Goal: Task Accomplishment & Management: Manage account settings

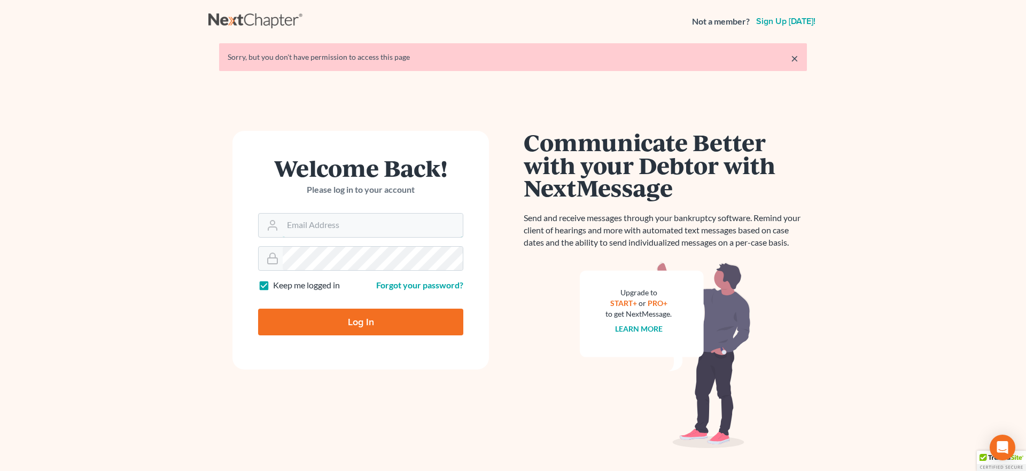
type input "[EMAIL_ADDRESS][DOMAIN_NAME]"
click at [382, 327] on input "Log In" at bounding box center [360, 322] width 205 height 27
type input "Thinking..."
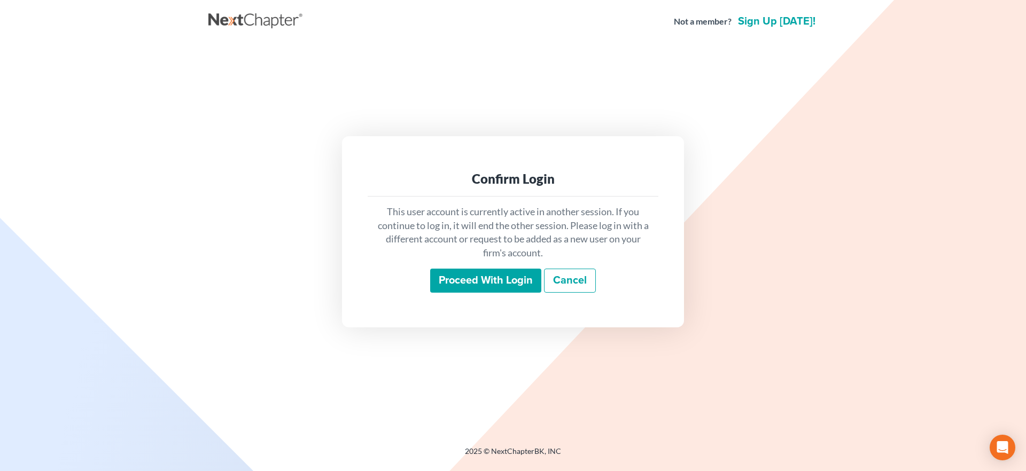
click at [482, 279] on input "Proceed with login" at bounding box center [485, 281] width 111 height 25
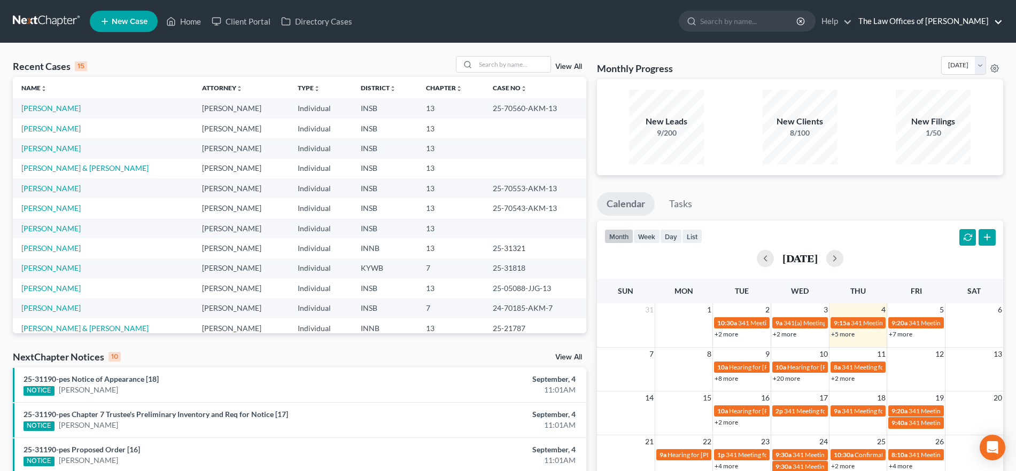
click at [960, 18] on link "The Law Offices of Dax J. Miller" at bounding box center [928, 21] width 150 height 19
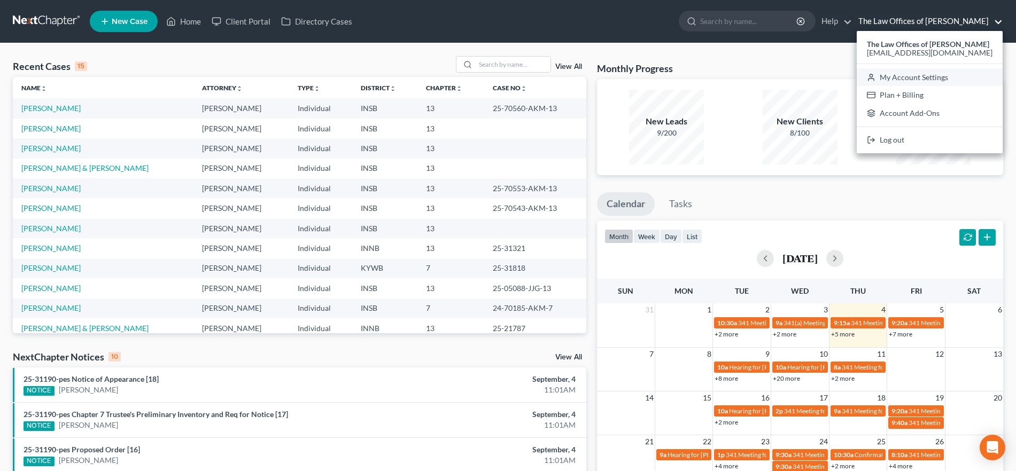
click at [936, 80] on link "My Account Settings" at bounding box center [930, 77] width 146 height 18
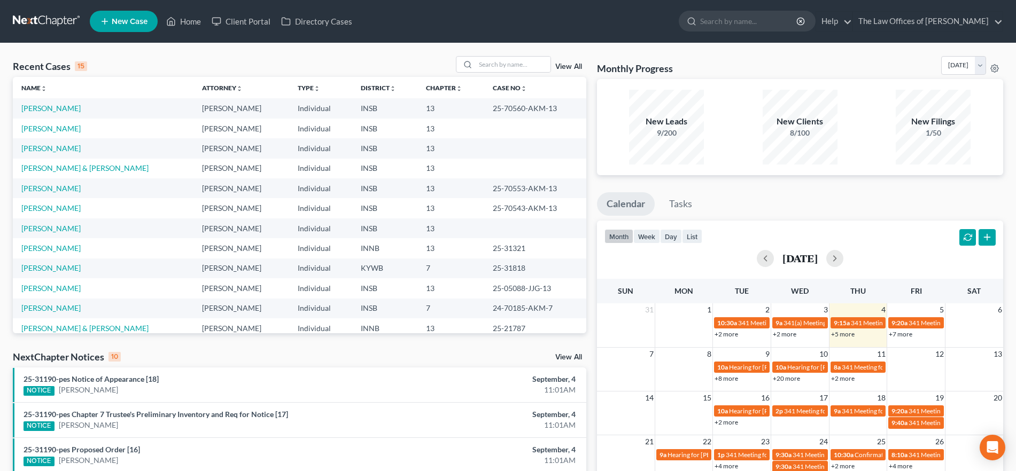
select select "23"
select select "15"
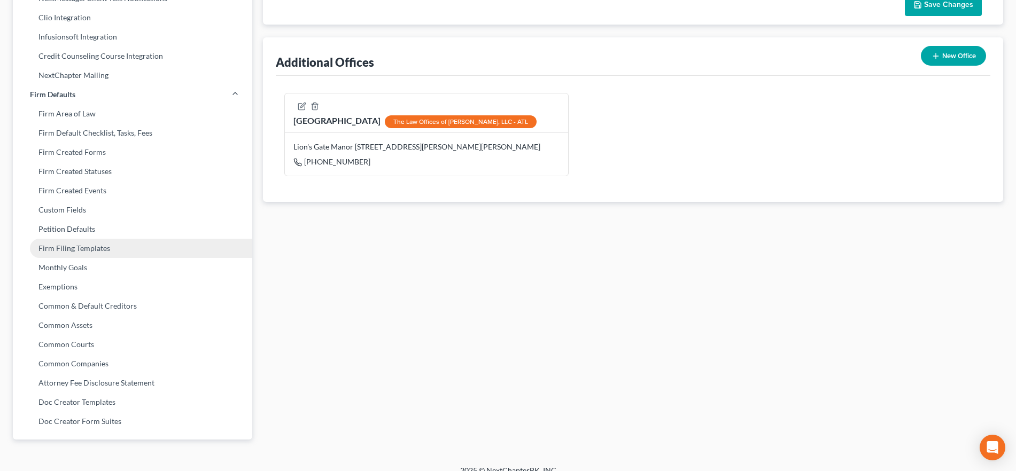
scroll to position [339, 0]
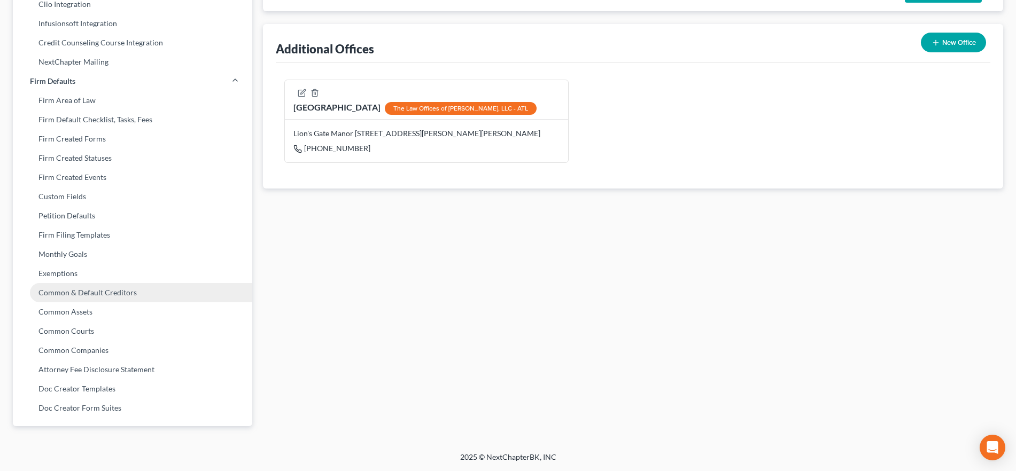
click at [123, 296] on link "Common & Default Creditors" at bounding box center [132, 292] width 239 height 19
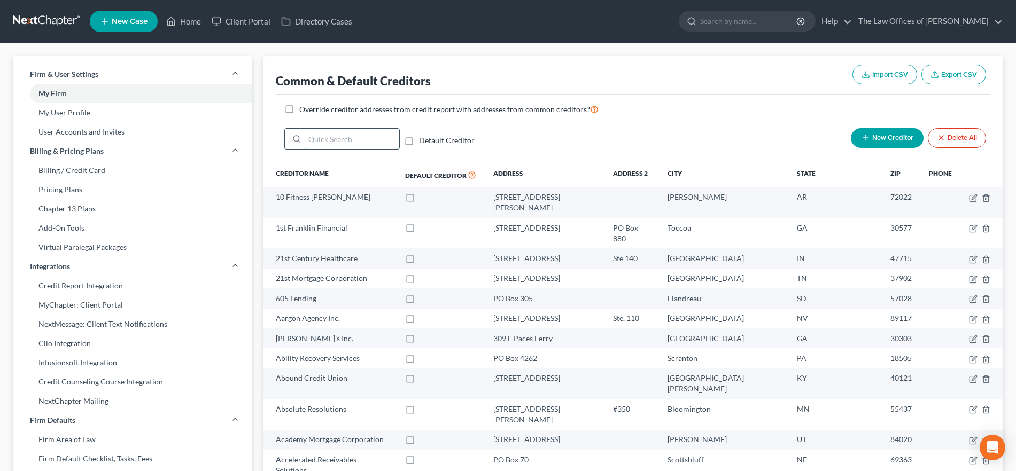
click at [363, 137] on input "search" at bounding box center [352, 139] width 95 height 20
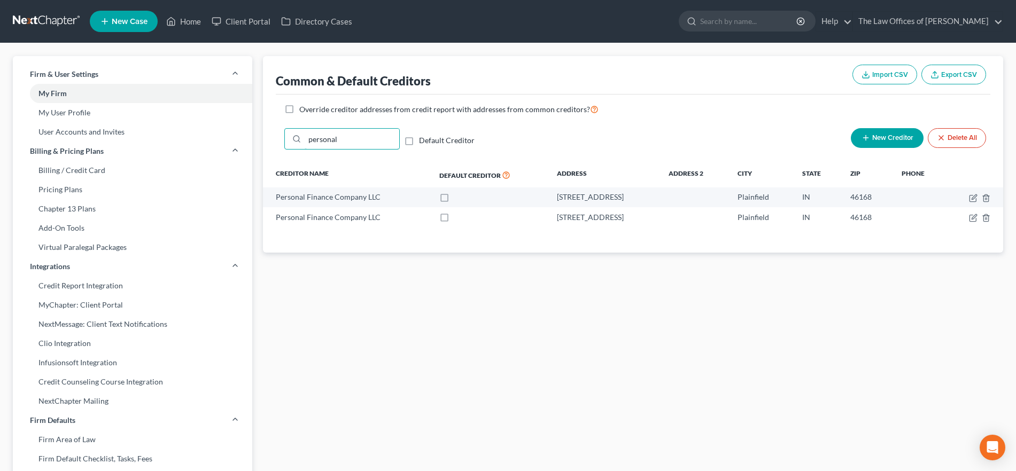
type input "personal"
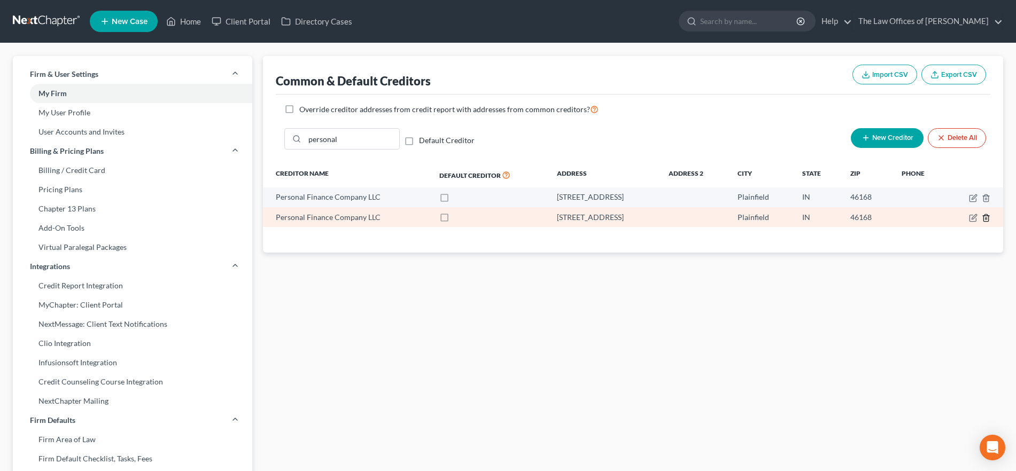
click at [986, 217] on icon "button" at bounding box center [986, 218] width 9 height 9
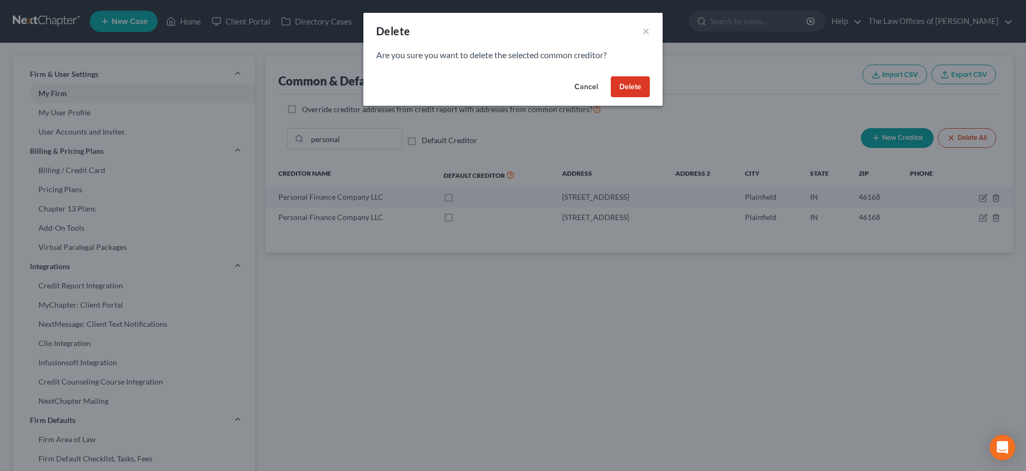
click at [635, 87] on button "Delete" at bounding box center [630, 86] width 39 height 21
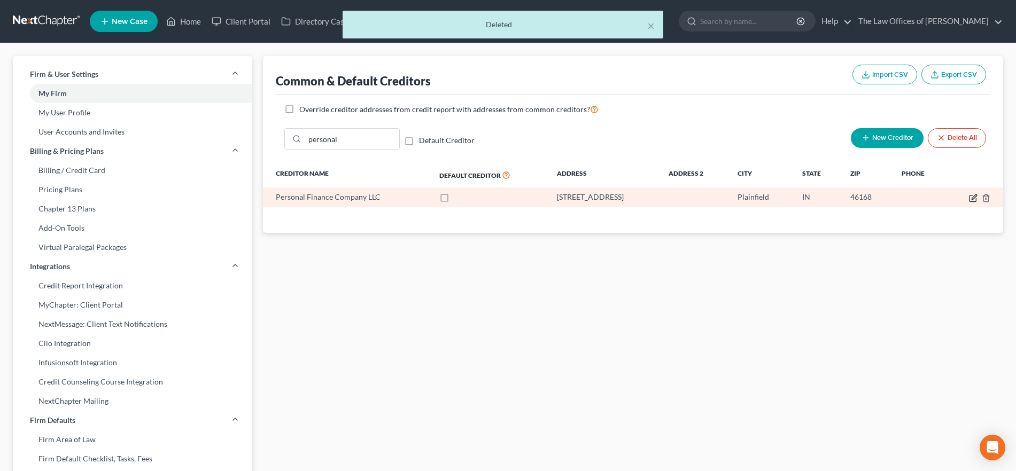
click at [973, 197] on icon "button" at bounding box center [973, 197] width 5 height 5
select select "15"
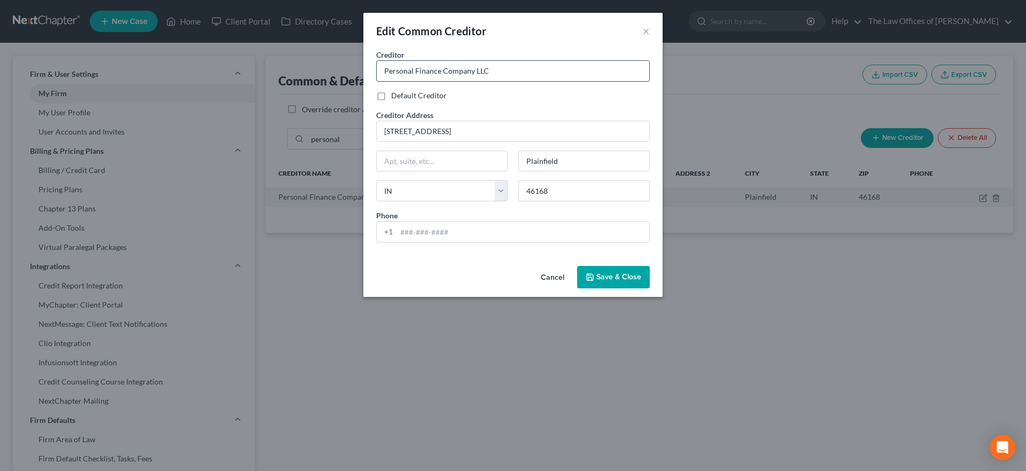
click at [506, 72] on input "Personal Finance Company LLC" at bounding box center [513, 71] width 273 height 20
type input "Personal Finance Company LLC"
drag, startPoint x: 492, startPoint y: 133, endPoint x: 362, endPoint y: 131, distance: 129.9
click at [362, 131] on div "Edit Common Creditor × Creditor * Personal Finance Company LLC Default Creditor…" at bounding box center [513, 235] width 1026 height 471
type input "8110 Corporate Dr"
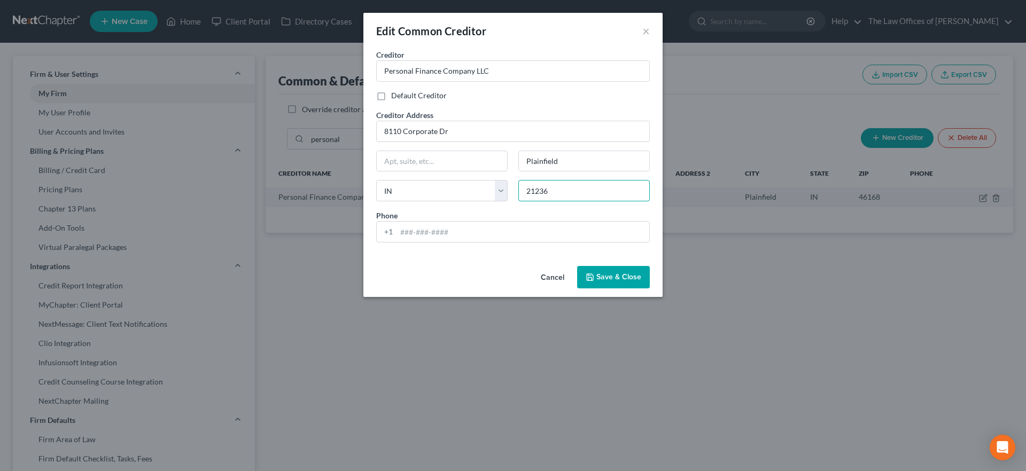
type input "21236"
click at [492, 265] on div "Cancel Save & Close" at bounding box center [512, 279] width 299 height 35
type input "Nottingham"
select select "21"
drag, startPoint x: 495, startPoint y: 134, endPoint x: 372, endPoint y: 138, distance: 123.0
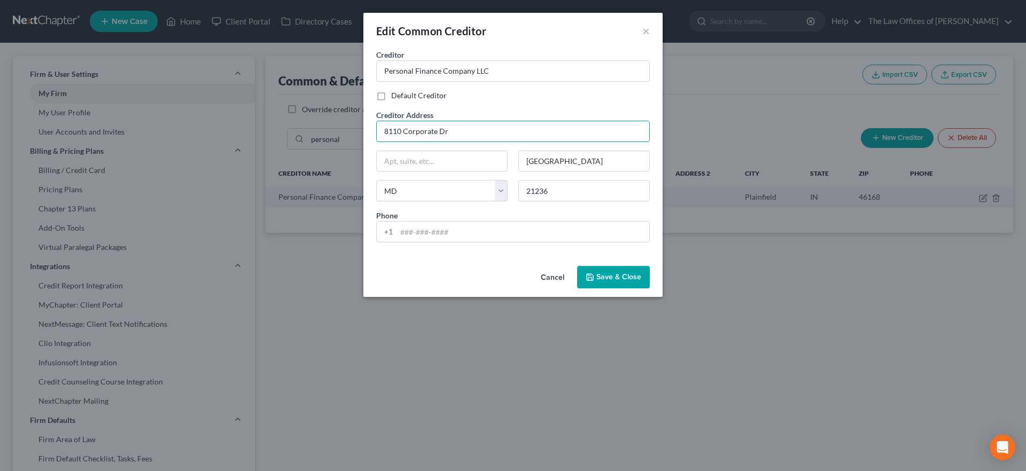
click at [372, 138] on div "Creditor Address 8110 Corporate Dr" at bounding box center [513, 126] width 284 height 33
type input "8211 Town Center Drive"
type input "21236"
click at [614, 273] on span "Save & Close" at bounding box center [618, 277] width 45 height 9
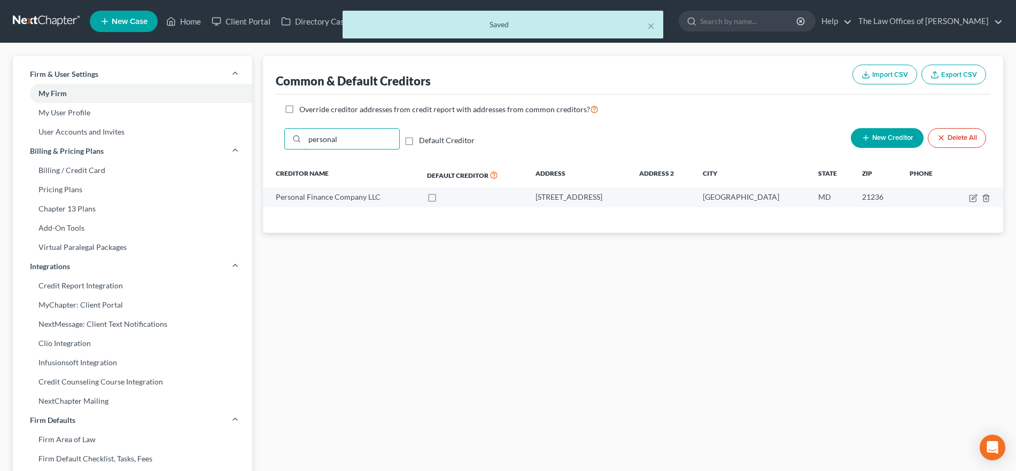
drag, startPoint x: 352, startPoint y: 137, endPoint x: 274, endPoint y: 139, distance: 78.0
click at [274, 139] on div "Common & Default Creditors Import CSV Export CSV Override creditor addresses fr…" at bounding box center [633, 144] width 740 height 177
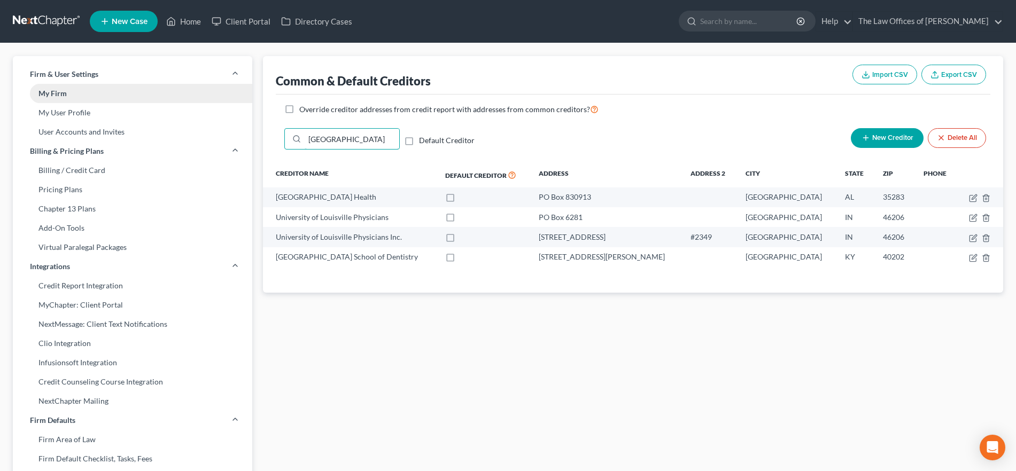
type input "university of loui"
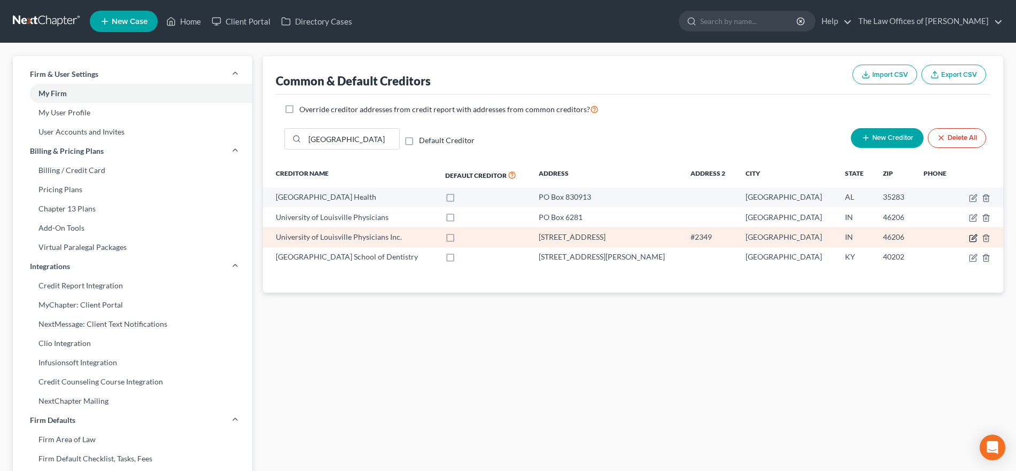
click at [974, 236] on icon "button" at bounding box center [973, 238] width 9 height 9
select select "15"
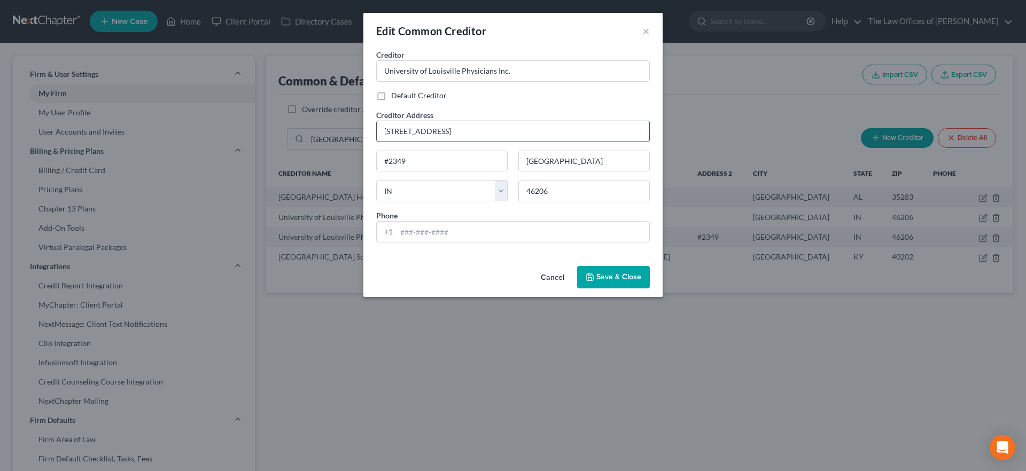
click at [470, 131] on input "125 W. South St." at bounding box center [513, 131] width 273 height 20
drag, startPoint x: 470, startPoint y: 131, endPoint x: 313, endPoint y: 126, distance: 156.7
click at [313, 126] on div "Edit Common Creditor × Creditor * University of Louisville Physicians Inc. Defa…" at bounding box center [513, 235] width 1026 height 471
type input "300 E Mart St"
type input "Ste 400"
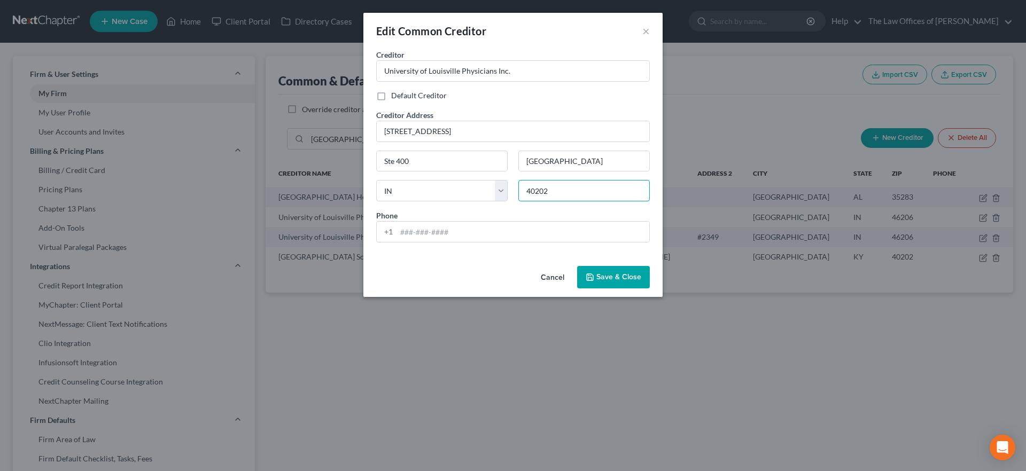
type input "40202"
click at [471, 257] on div "Creditor * University of Louisville Physicians Inc. Default Creditor Creditor A…" at bounding box center [512, 155] width 299 height 213
type input "Louisville"
select select "18"
click at [405, 130] on input "300 E Mart St" at bounding box center [513, 131] width 273 height 20
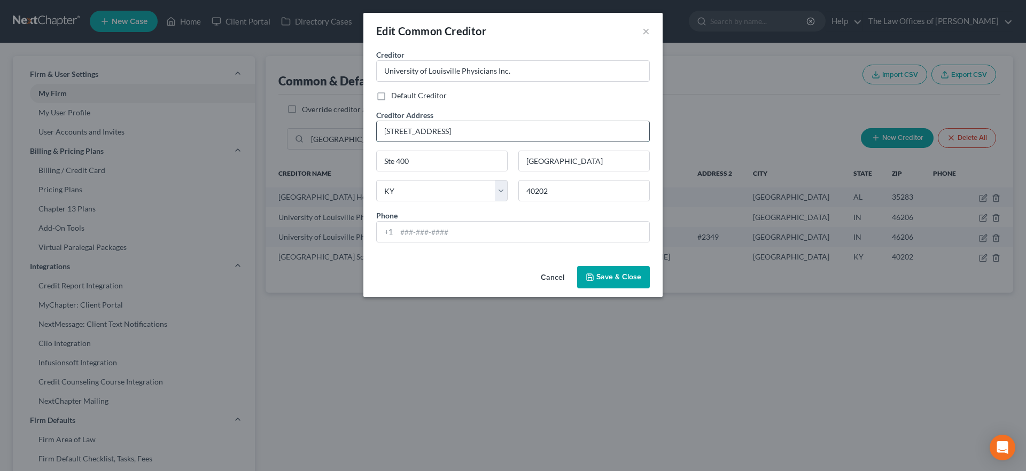
click at [421, 132] on input "300 E Mart St" at bounding box center [513, 131] width 273 height 20
type input "300 E Market St"
click at [635, 275] on span "Save & Close" at bounding box center [618, 277] width 45 height 9
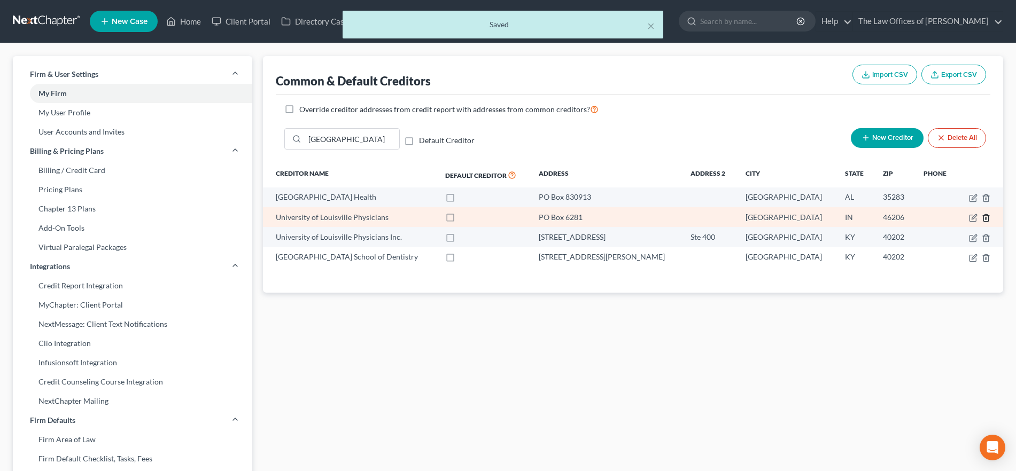
click at [985, 217] on icon "button" at bounding box center [986, 218] width 9 height 9
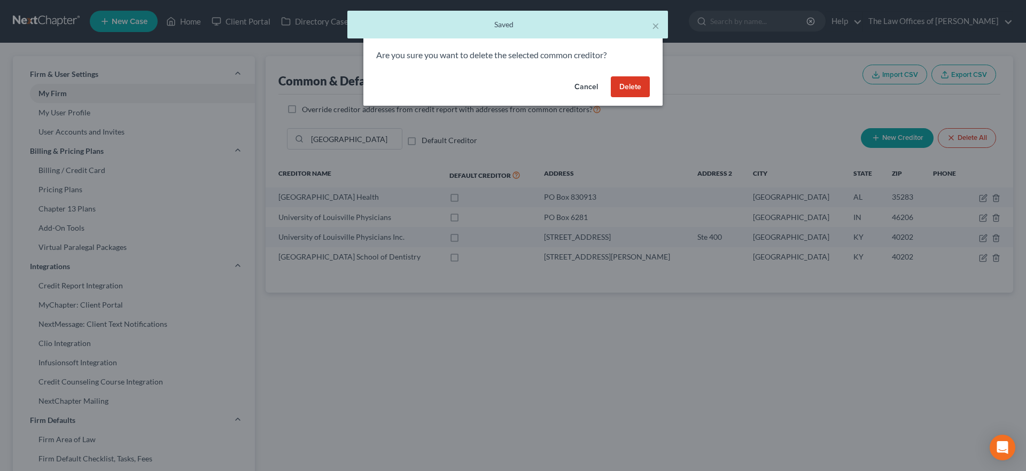
click at [629, 89] on button "Delete" at bounding box center [630, 86] width 39 height 21
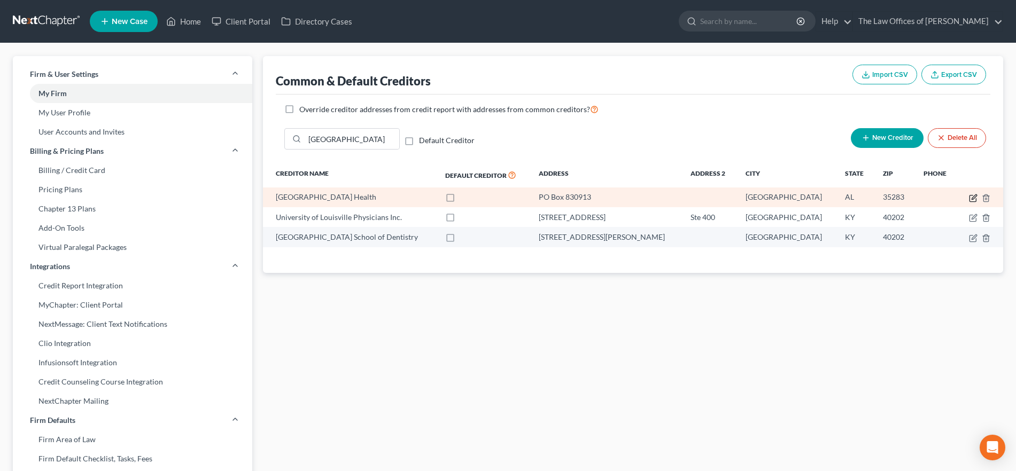
click at [973, 198] on icon "button" at bounding box center [973, 198] width 9 height 9
select select "0"
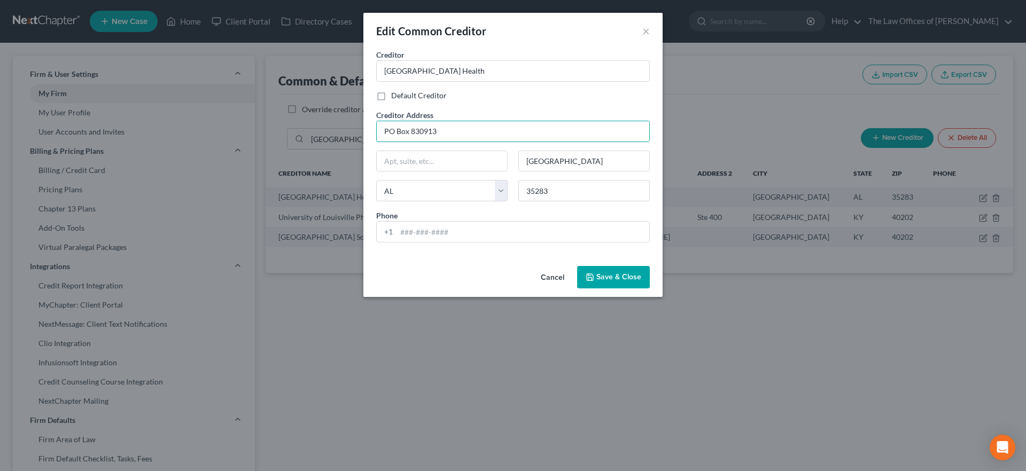
drag, startPoint x: 463, startPoint y: 136, endPoint x: 361, endPoint y: 133, distance: 101.6
click at [361, 133] on div "Edit Common Creditor × Creditor * University of Louisville Health Default Credi…" at bounding box center [513, 235] width 1026 height 471
type input "530 South Jackson St"
type input "40202"
click at [460, 268] on div "Cancel Save & Close" at bounding box center [512, 279] width 299 height 35
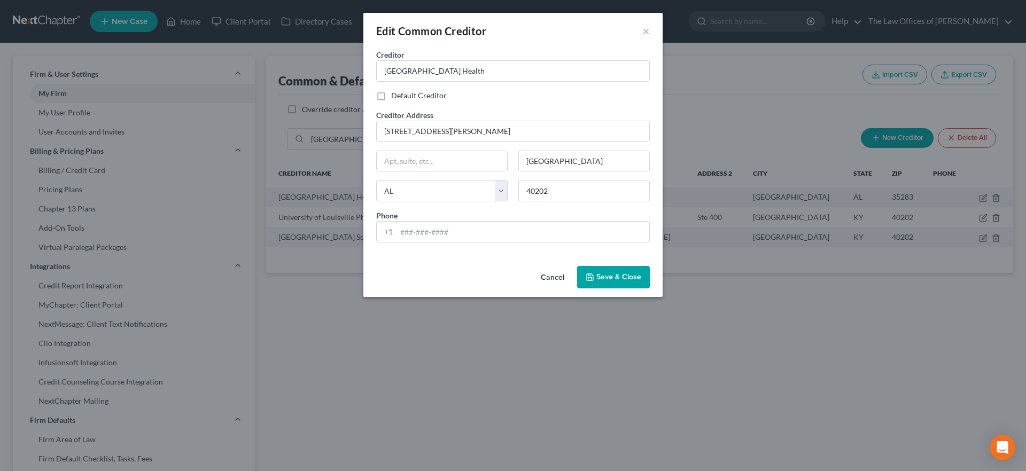
type input "Louisville"
select select "18"
click at [619, 275] on span "Save & Close" at bounding box center [618, 277] width 45 height 9
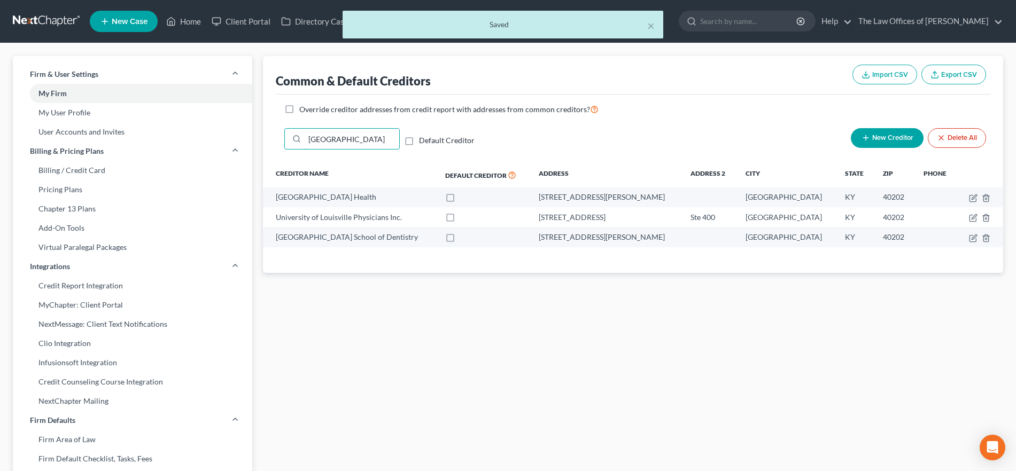
drag, startPoint x: 369, startPoint y: 136, endPoint x: 283, endPoint y: 135, distance: 86.6
click at [283, 135] on div "university of loui Default Creditor New Creditor Delete All" at bounding box center [633, 143] width 714 height 39
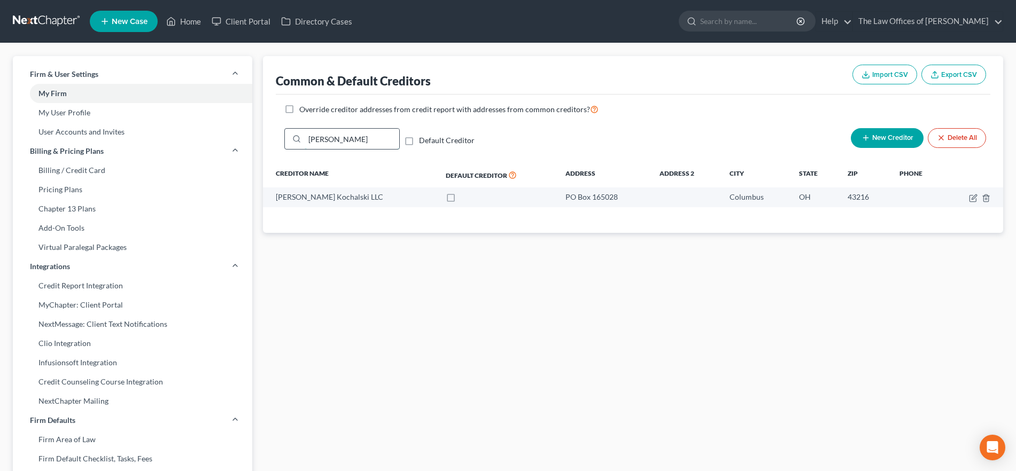
drag, startPoint x: 375, startPoint y: 140, endPoint x: 314, endPoint y: 137, distance: 61.5
click at [314, 137] on input "manley deas" at bounding box center [352, 139] width 95 height 20
type input "m"
drag, startPoint x: 349, startPoint y: 137, endPoint x: 296, endPoint y: 141, distance: 53.5
click at [294, 141] on div "1st Frank" at bounding box center [341, 138] width 115 height 21
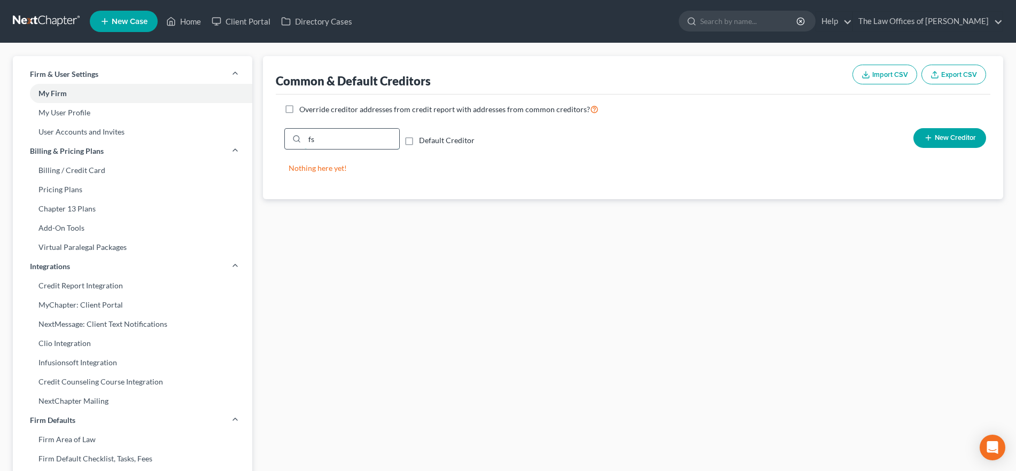
type input "f"
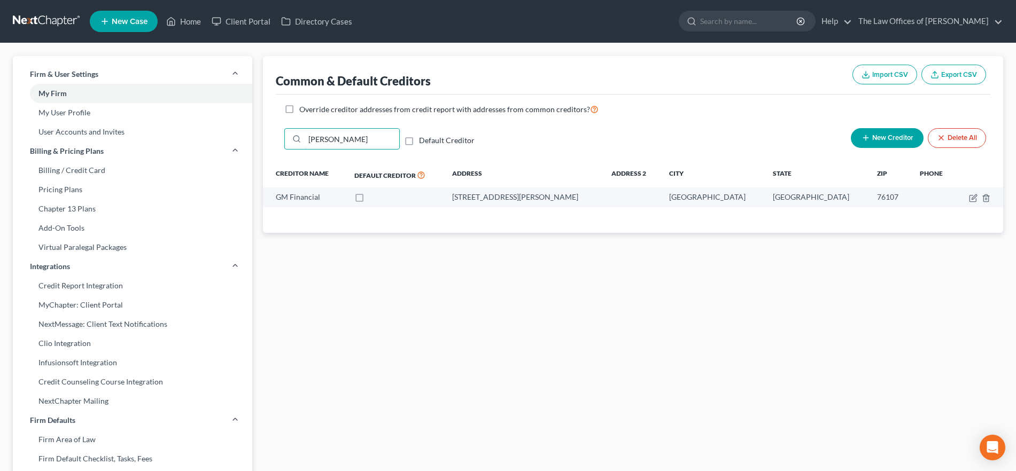
type input "GM fina"
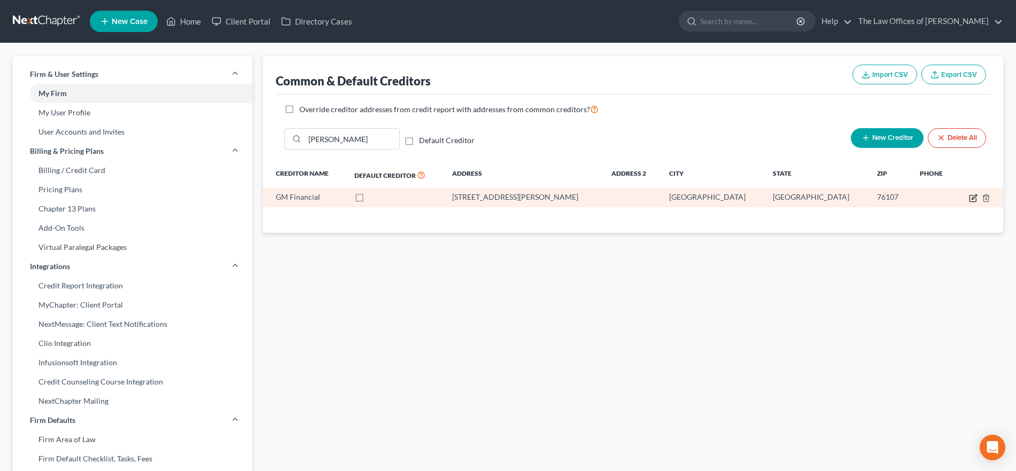
click at [973, 192] on td at bounding box center [979, 198] width 48 height 20
click at [971, 195] on icon "button" at bounding box center [972, 198] width 6 height 6
select select "45"
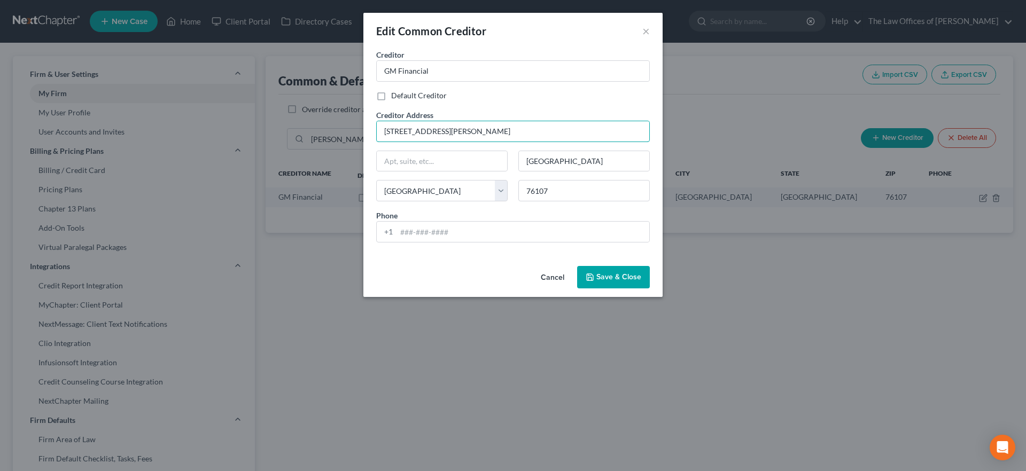
drag, startPoint x: 448, startPoint y: 131, endPoint x: 325, endPoint y: 133, distance: 122.4
click at [326, 130] on div "Edit Common Creditor × Creditor * GM Financial Default Creditor Creditor Addres…" at bounding box center [513, 235] width 1026 height 471
type input "801 Cherry St"
type input "Ste 3600"
type input "76102"
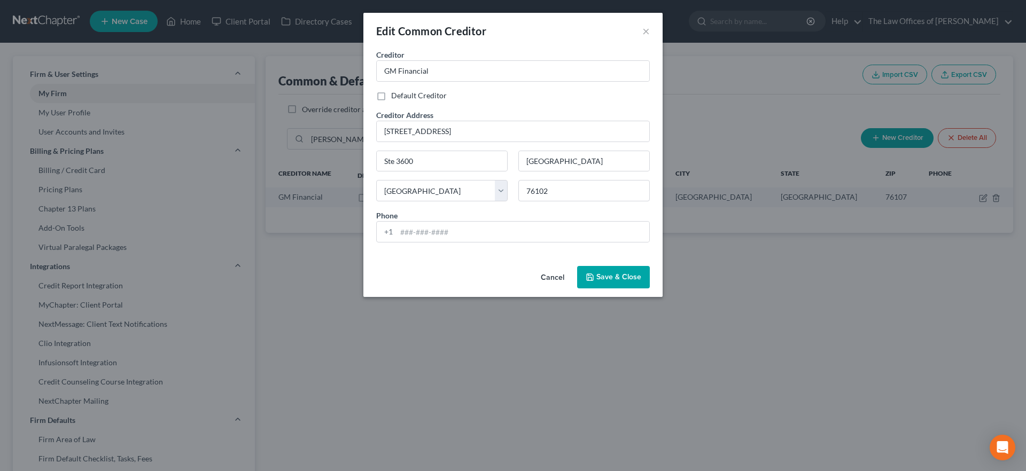
click at [420, 272] on div "Cancel Save & Close" at bounding box center [512, 279] width 299 height 35
click at [643, 278] on button "Save & Close" at bounding box center [613, 277] width 73 height 22
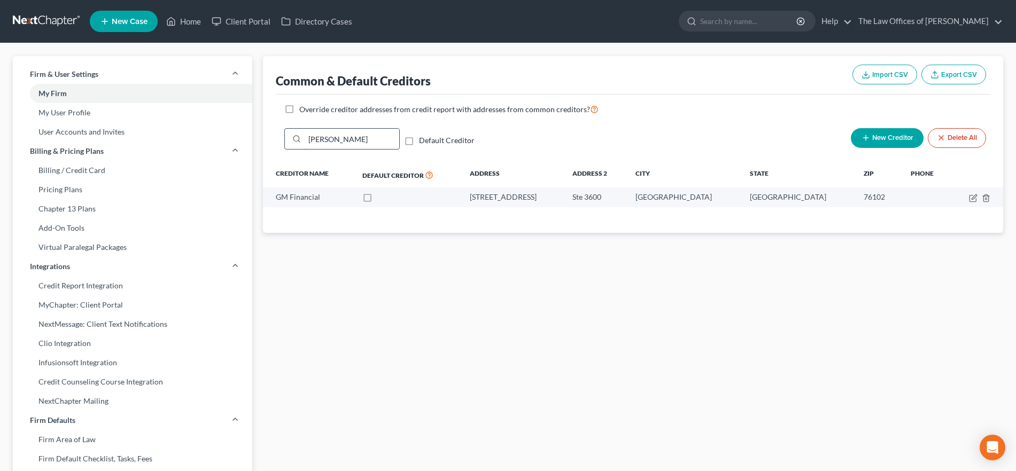
click at [327, 142] on input "GM fina" at bounding box center [352, 139] width 95 height 20
drag, startPoint x: 339, startPoint y: 142, endPoint x: 228, endPoint y: 137, distance: 111.8
click at [227, 137] on div "Firm & User Settings My Firm My User Profile User Accounts and Invites Billing …" at bounding box center [507, 417] width 1001 height 722
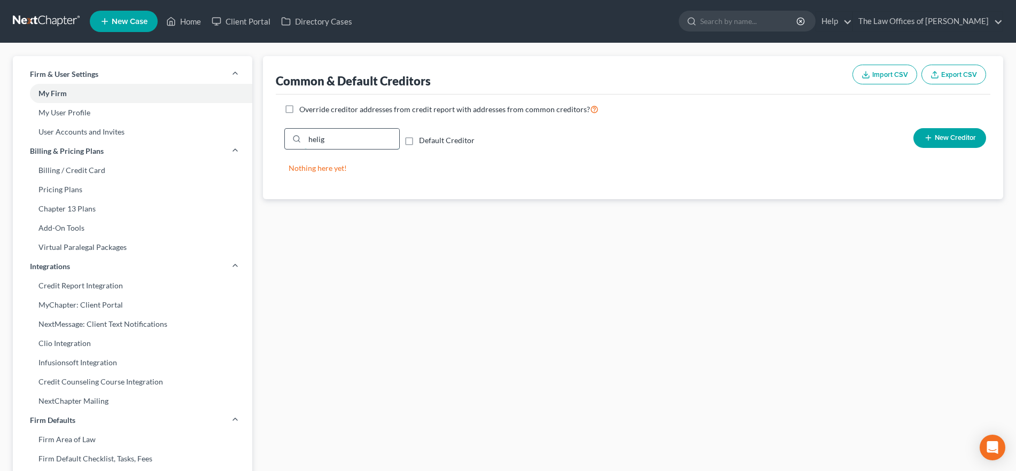
drag, startPoint x: 326, startPoint y: 142, endPoint x: 285, endPoint y: 142, distance: 41.1
click at [285, 142] on div "helig" at bounding box center [341, 138] width 115 height 21
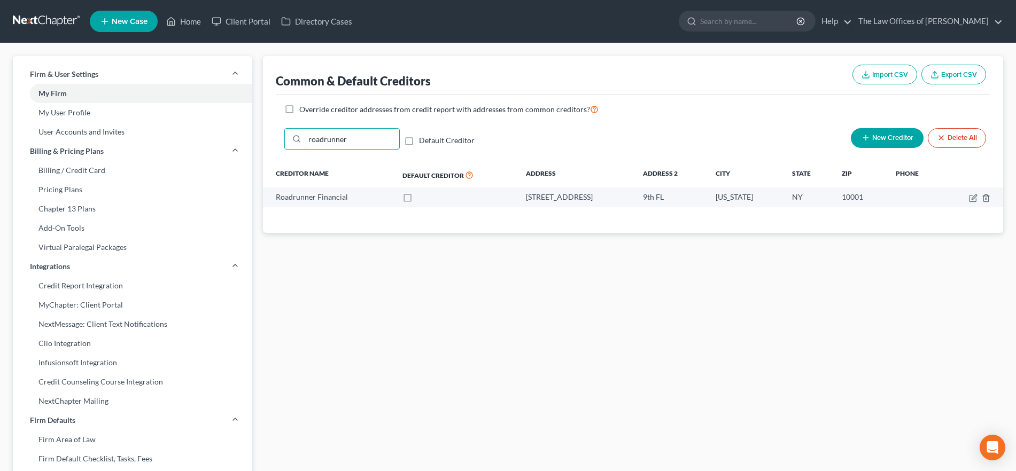
drag, startPoint x: 364, startPoint y: 138, endPoint x: 257, endPoint y: 133, distance: 107.5
click at [251, 131] on div "Firm & User Settings My Firm My User Profile User Accounts and Invites Billing …" at bounding box center [507, 417] width 1001 height 722
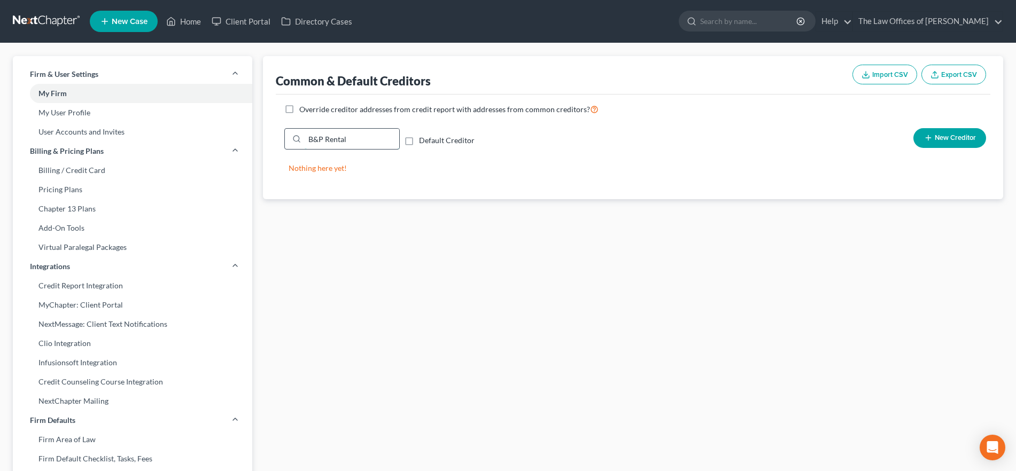
drag, startPoint x: 356, startPoint y: 137, endPoint x: 303, endPoint y: 141, distance: 53.0
click at [303, 141] on div "B&P Rental" at bounding box center [341, 138] width 115 height 21
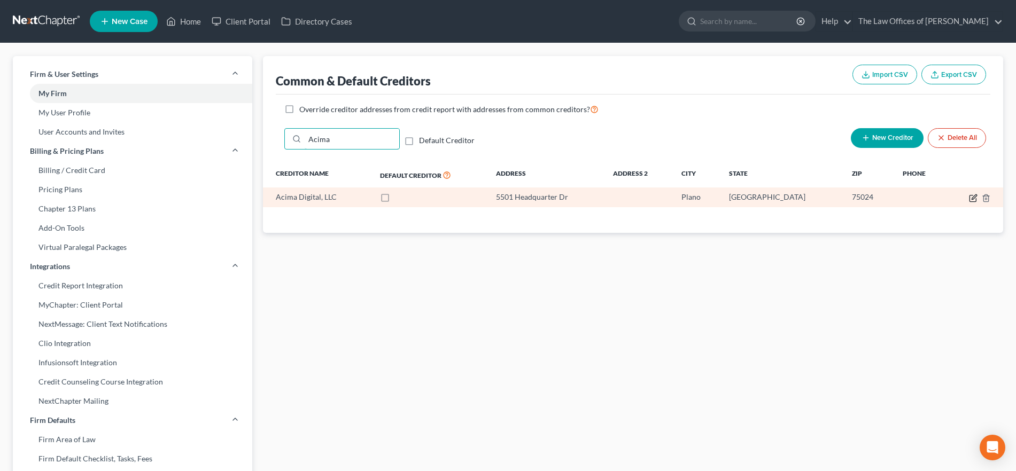
type input "Acima"
click at [974, 194] on icon "button" at bounding box center [973, 198] width 9 height 9
select select "45"
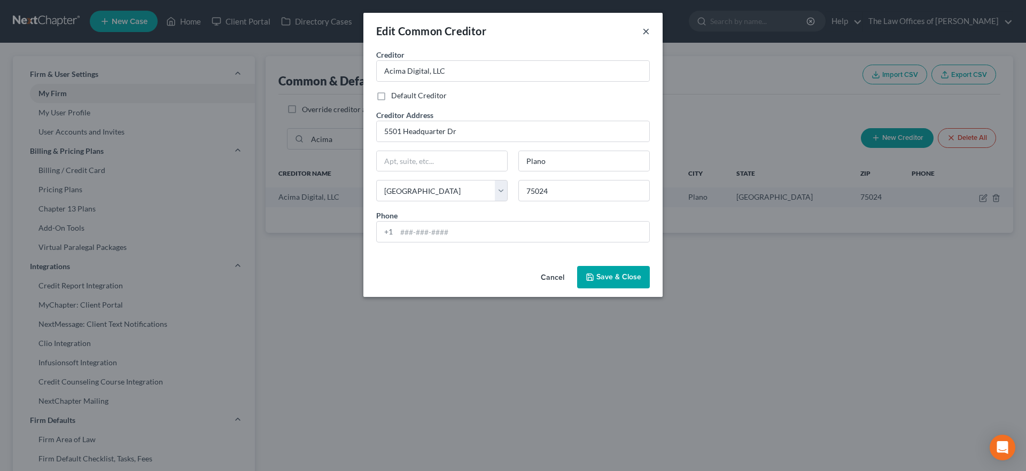
click at [643, 29] on button "×" at bounding box center [645, 31] width 7 height 13
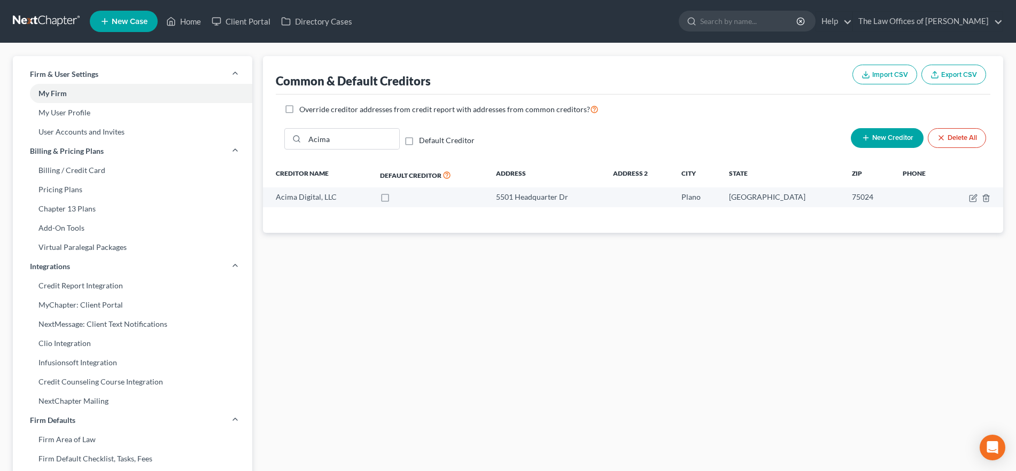
click at [890, 130] on button "New Creditor" at bounding box center [887, 138] width 73 height 20
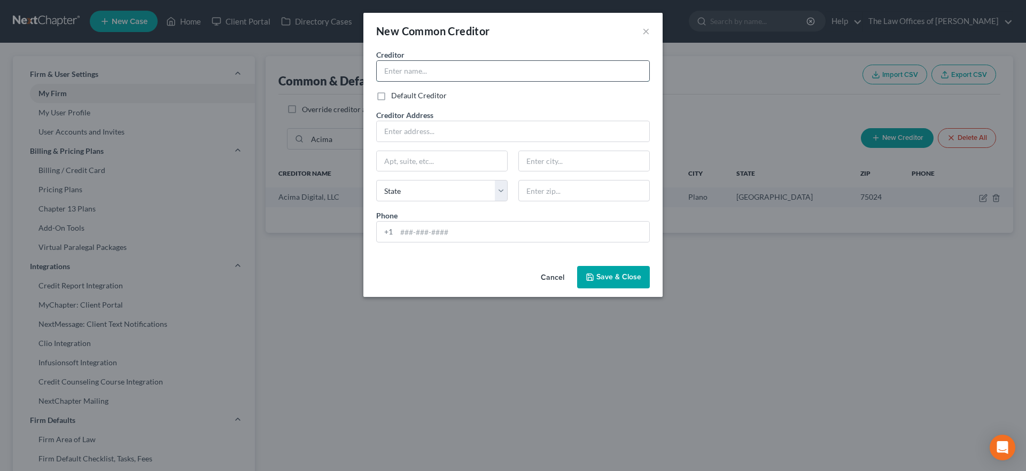
click at [424, 70] on input "text" at bounding box center [513, 71] width 273 height 20
type input "Acima Leasing"
click at [424, 128] on input "text" at bounding box center [513, 131] width 273 height 20
type input "13997 S Minuteman Dr"
type input "Ste 100"
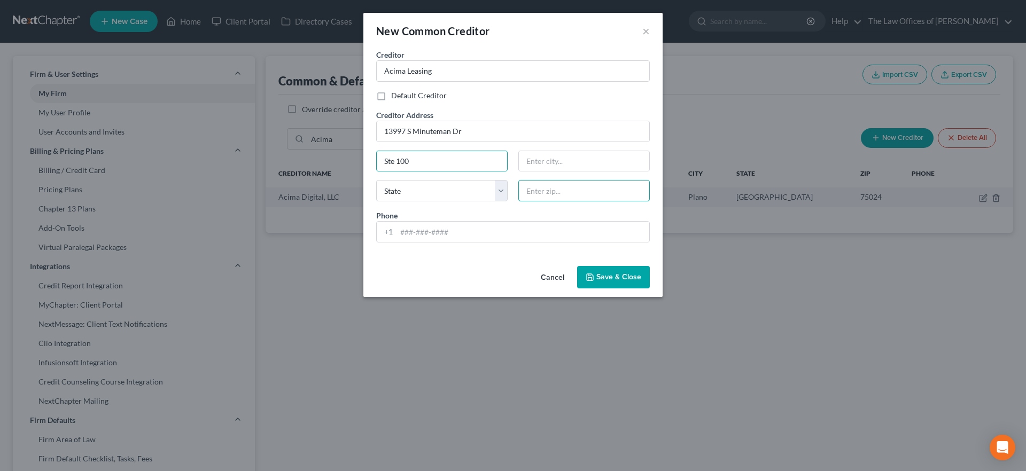
click at [534, 189] on input "text" at bounding box center [583, 190] width 131 height 21
click at [513, 216] on div "Phone +1" at bounding box center [513, 226] width 284 height 33
click at [488, 211] on div "Phone +1" at bounding box center [513, 226] width 284 height 33
click at [559, 158] on input "text" at bounding box center [584, 161] width 130 height 20
click at [583, 191] on input "84020-7903" at bounding box center [583, 190] width 131 height 21
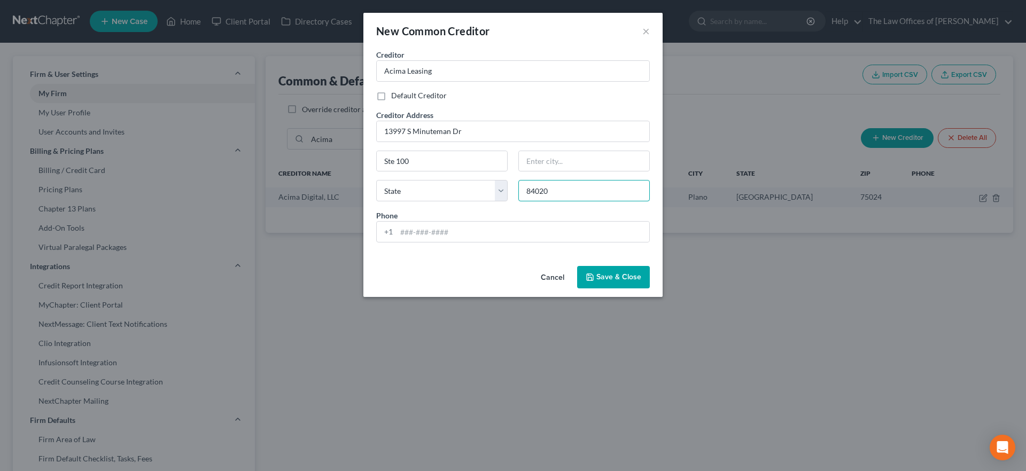
type input "84020"
type input "Draper"
select select "46"
click at [610, 274] on span "Save & Close" at bounding box center [618, 277] width 45 height 9
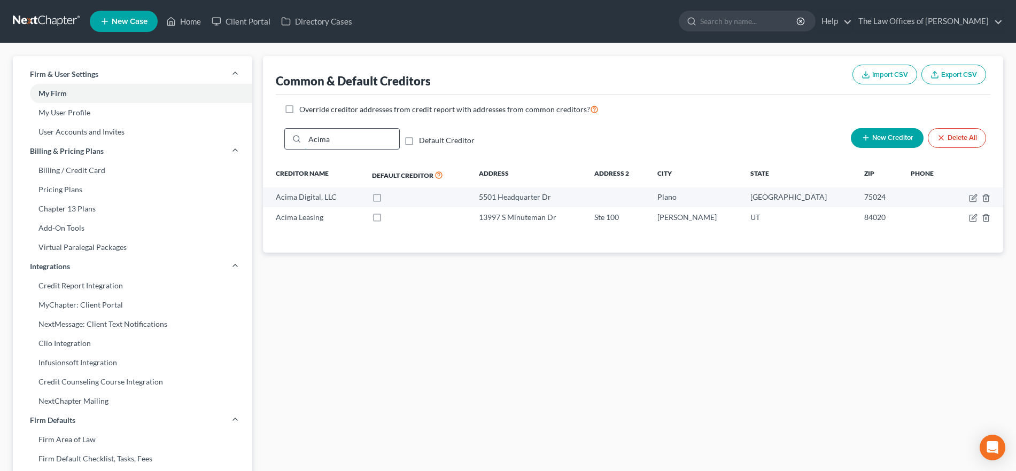
drag, startPoint x: 354, startPoint y: 141, endPoint x: 284, endPoint y: 139, distance: 70.0
click at [284, 139] on div "Acima" at bounding box center [341, 138] width 115 height 21
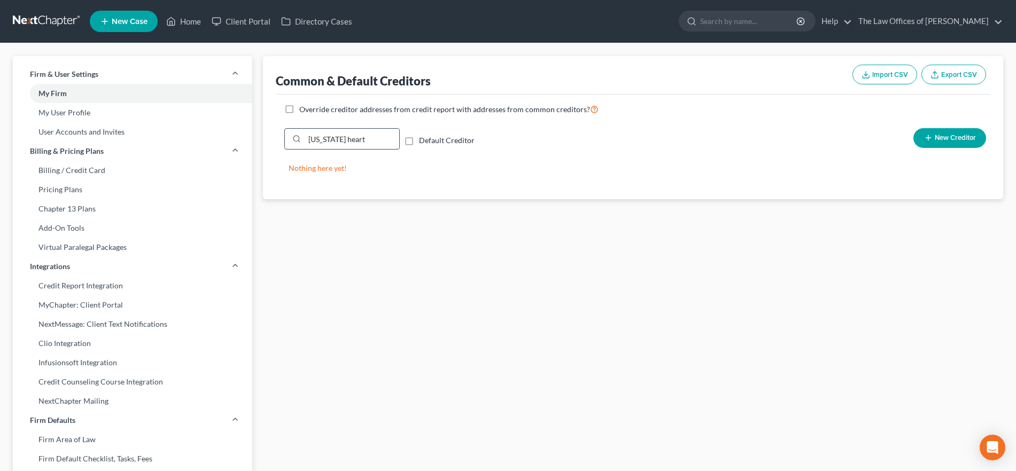
drag, startPoint x: 373, startPoint y: 136, endPoint x: 293, endPoint y: 134, distance: 79.6
click at [293, 134] on div "indiana heart" at bounding box center [341, 138] width 115 height 21
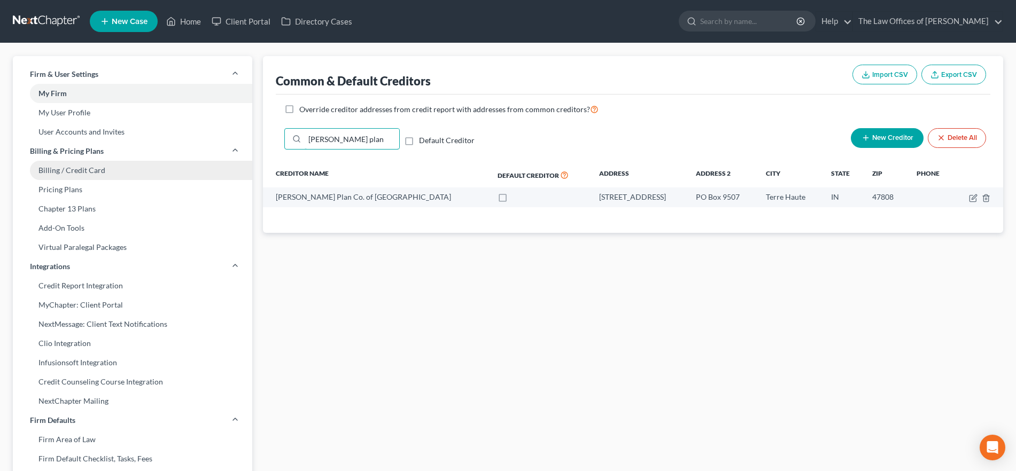
type input "morris plan"
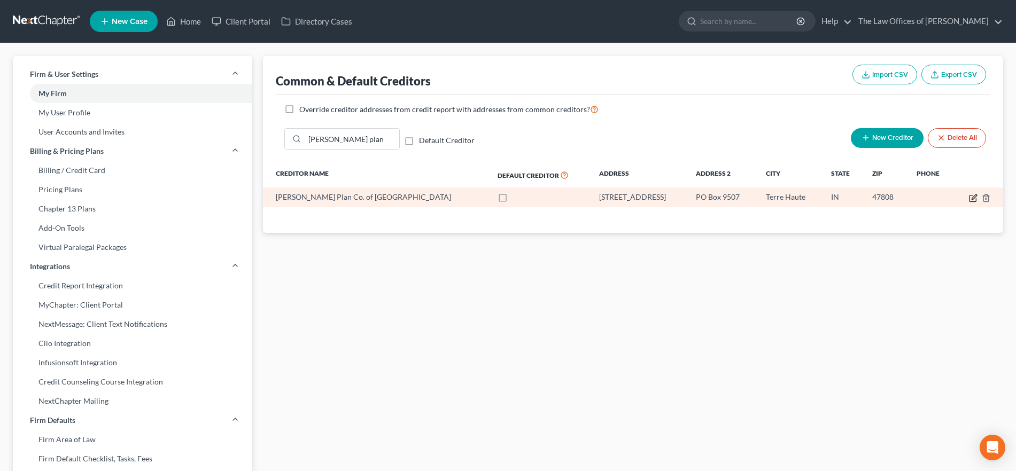
click at [974, 197] on icon "button" at bounding box center [973, 198] width 9 height 9
select select "15"
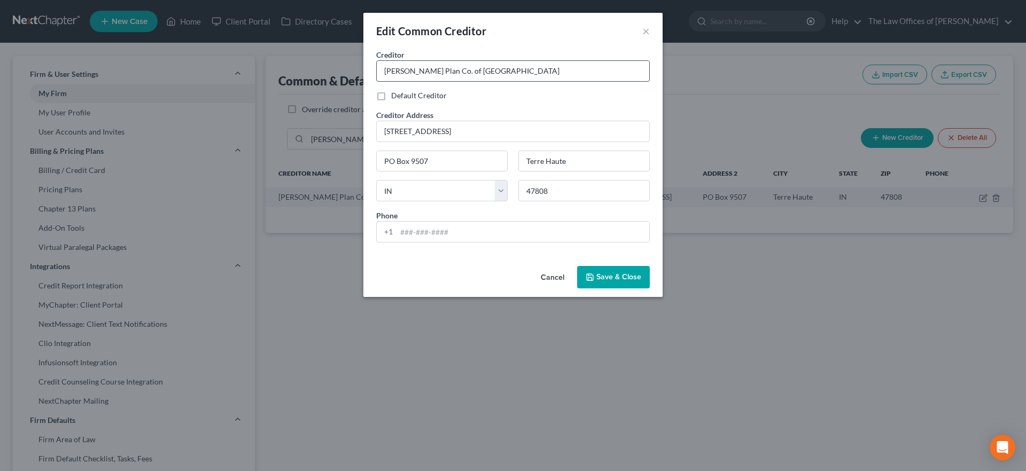
drag, startPoint x: 496, startPoint y: 68, endPoint x: 432, endPoint y: 71, distance: 64.2
click at [432, 71] on input "Morris Plan Co. of Terre Haute" at bounding box center [513, 71] width 273 height 20
type input "Morris Plan Company"
drag, startPoint x: 456, startPoint y: 131, endPoint x: 331, endPoint y: 122, distance: 124.9
click at [331, 129] on div "Edit Common Creditor × Creditor * Morris Plan Company Default Creditor Creditor…" at bounding box center [513, 235] width 1026 height 471
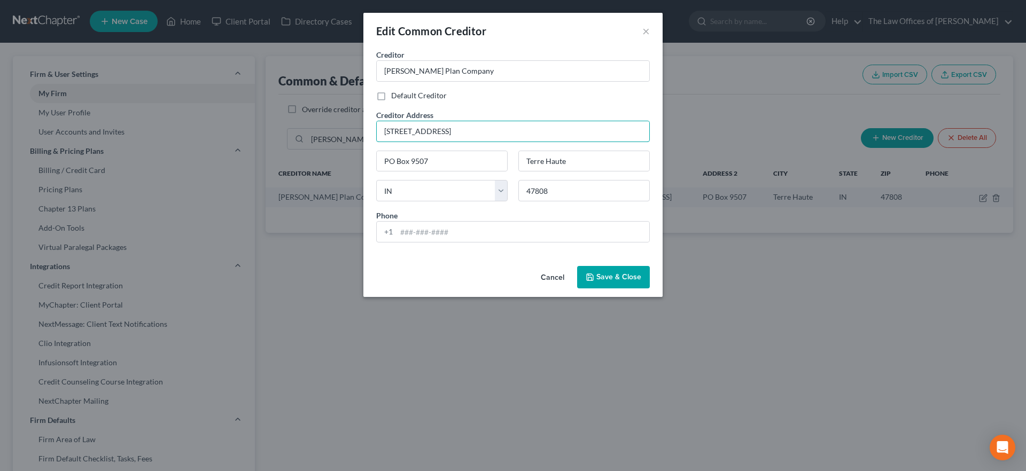
type input "601 NW Second St"
type input "47708"
type input "Evansville"
drag, startPoint x: 445, startPoint y: 168, endPoint x: 346, endPoint y: 168, distance: 98.9
click at [346, 168] on div "Edit Common Creditor × Creditor * Morris Plan Company Default Creditor Creditor…" at bounding box center [513, 235] width 1026 height 471
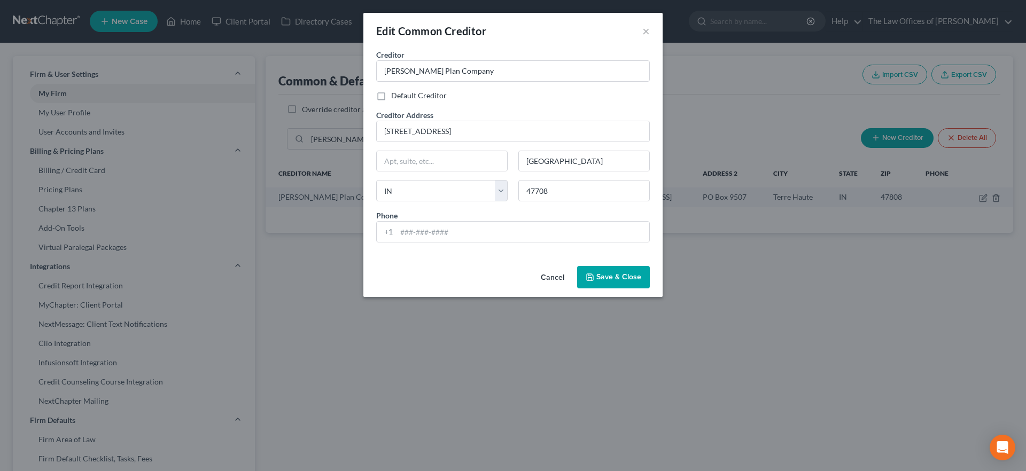
click at [627, 274] on span "Save & Close" at bounding box center [618, 277] width 45 height 9
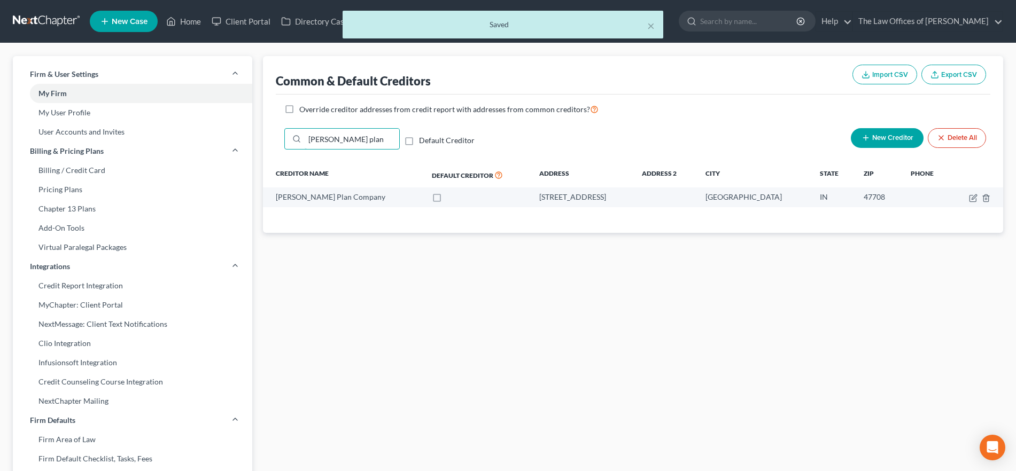
drag, startPoint x: 331, startPoint y: 141, endPoint x: 272, endPoint y: 144, distance: 58.9
click at [272, 144] on div "Common & Default Creditors Import CSV Export CSV Override creditor addresses fr…" at bounding box center [633, 144] width 740 height 177
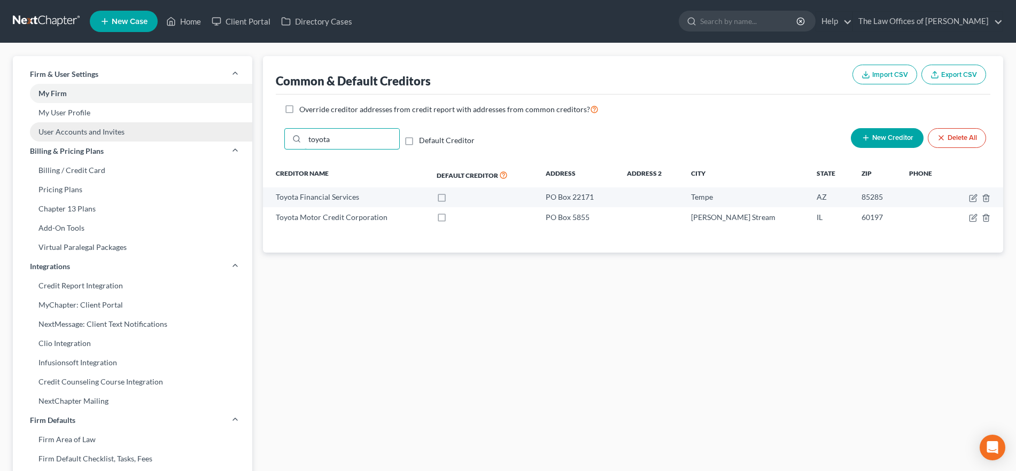
type input "toyota"
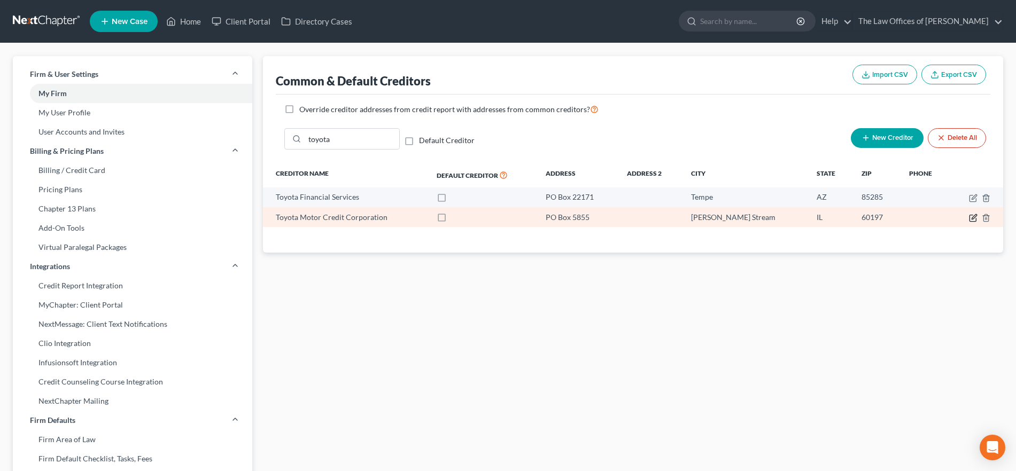
click at [970, 216] on icon "button" at bounding box center [972, 218] width 6 height 6
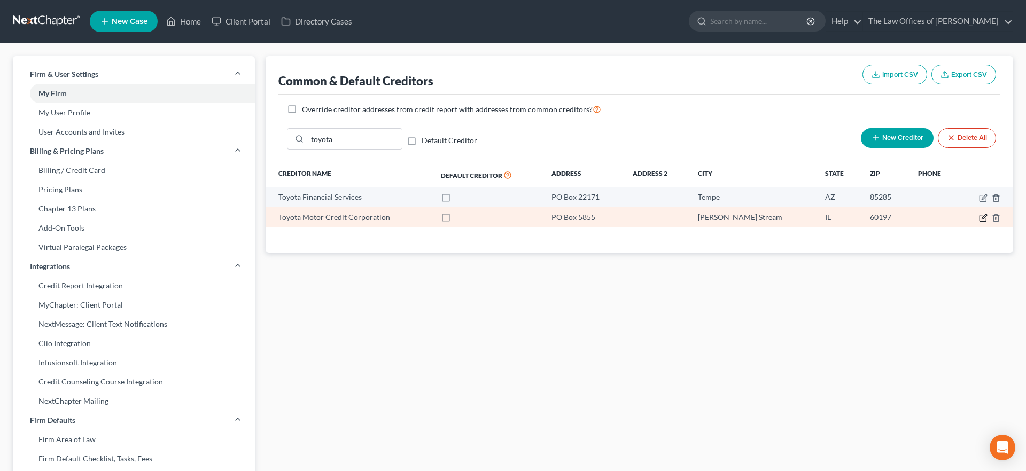
select select "14"
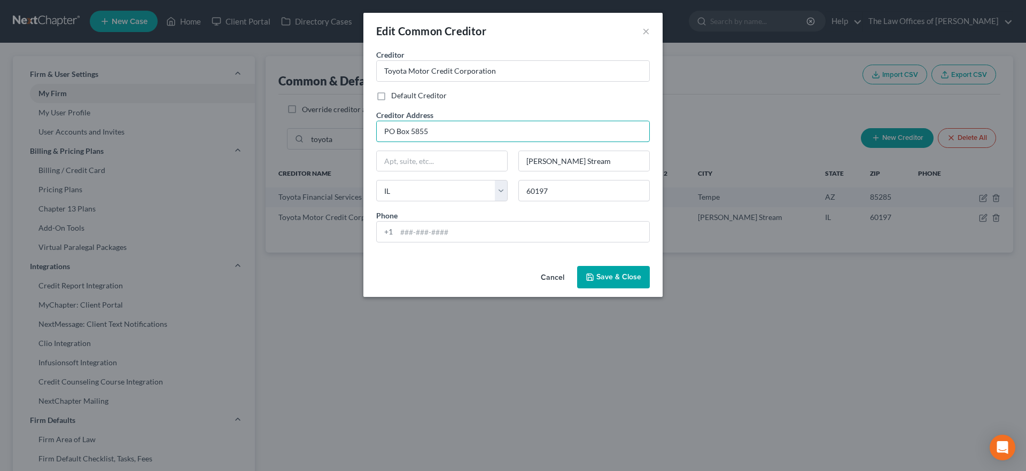
drag, startPoint x: 455, startPoint y: 126, endPoint x: 343, endPoint y: 122, distance: 112.3
click at [343, 122] on div "Edit Common Creditor × Creditor * Toyota Motor Credit Corporation Default Credi…" at bounding box center [513, 235] width 1026 height 471
type input "6565 Headquarters Drive"
type input "W2-5A"
type input "75024"
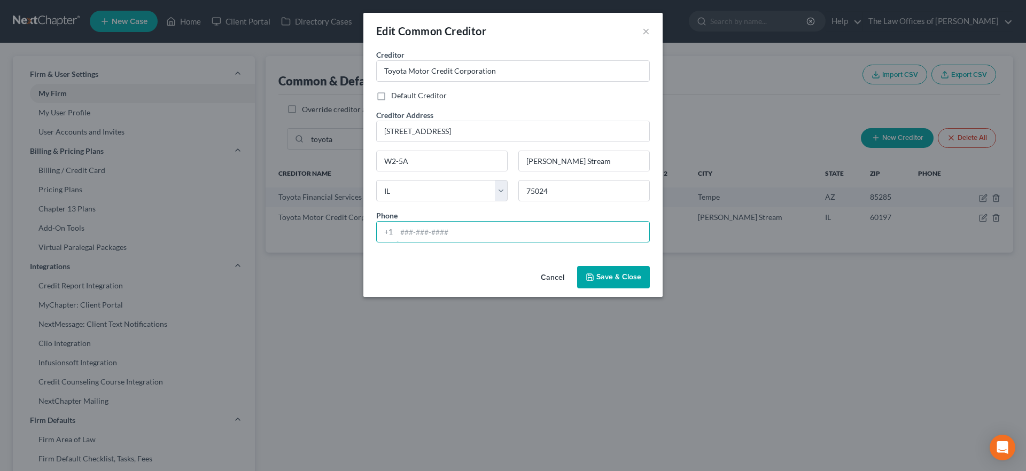
type input "Plano"
select select "45"
click at [632, 260] on div "Edit Common Creditor × Creditor * Toyota Motor Credit Corporation Default Credi…" at bounding box center [512, 155] width 299 height 284
click at [635, 277] on span "Save & Close" at bounding box center [618, 277] width 45 height 9
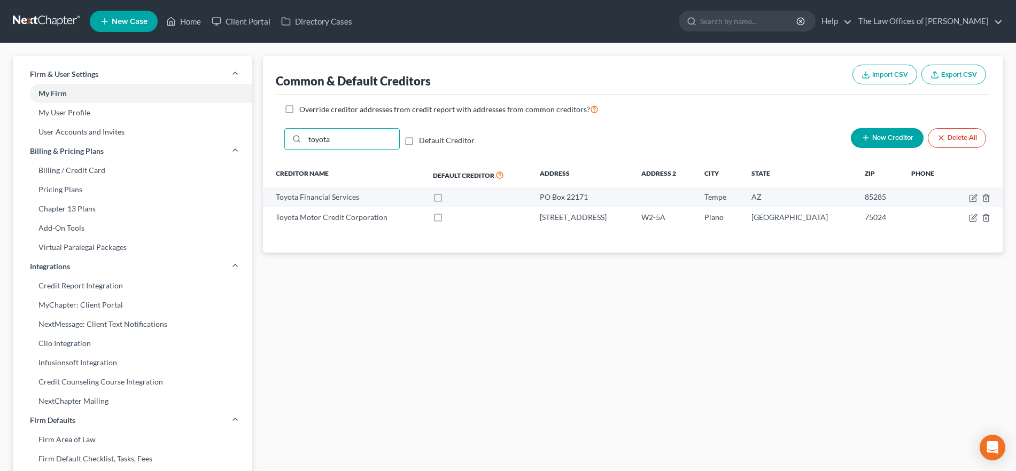
drag, startPoint x: 300, startPoint y: 137, endPoint x: 264, endPoint y: 138, distance: 36.3
click at [264, 138] on div "Common & Default Creditors Import CSV Export CSV Override creditor addresses fr…" at bounding box center [633, 154] width 740 height 197
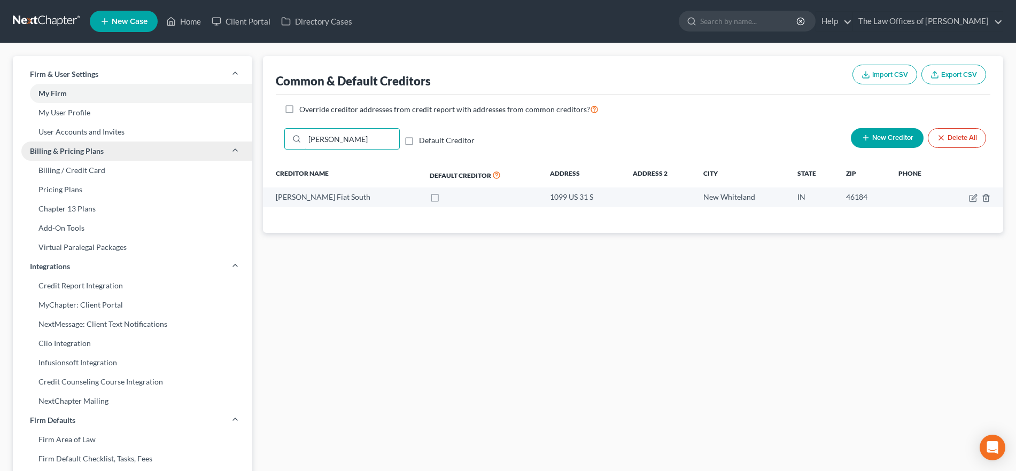
type input "ray skillma"
click at [192, 17] on link "Home" at bounding box center [183, 21] width 45 height 19
